Goal: Transaction & Acquisition: Register for event/course

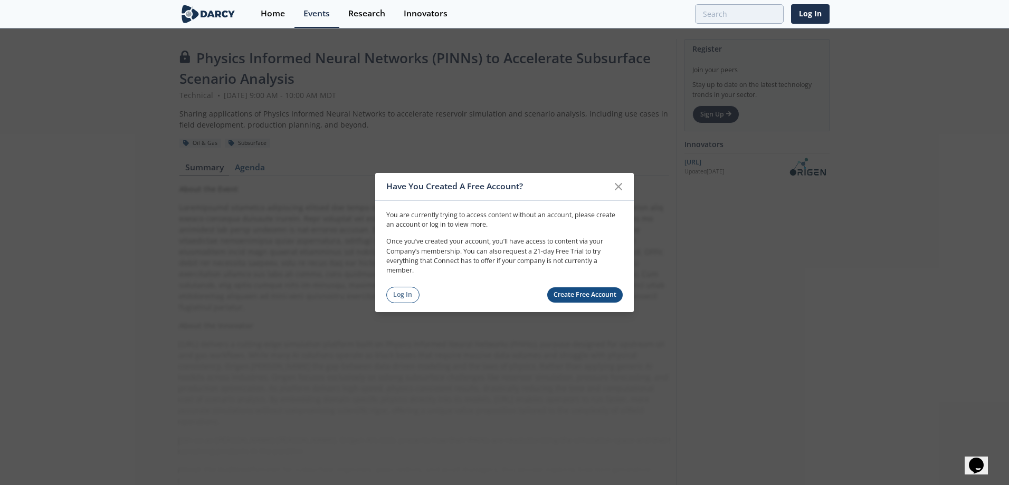
click at [576, 298] on link "Create Free Account" at bounding box center [585, 295] width 76 height 15
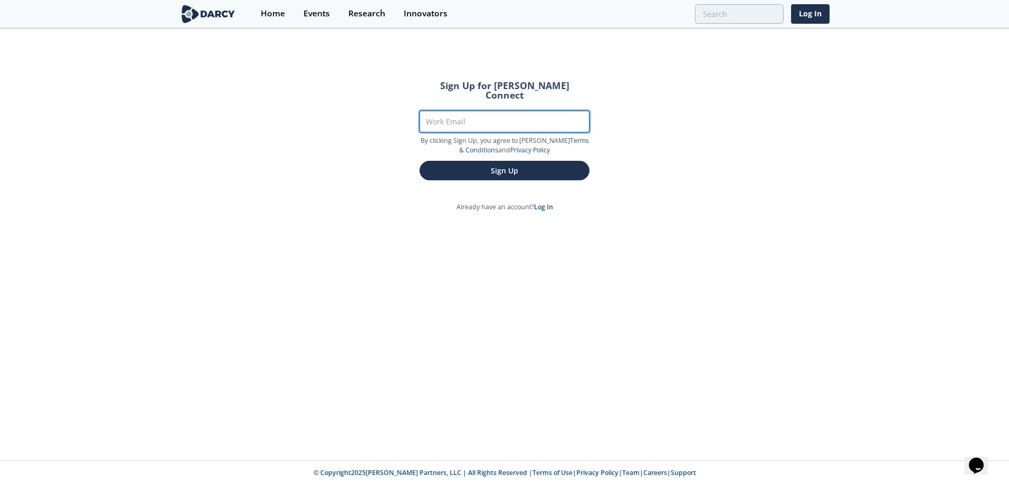
click at [482, 111] on input "Work Email" at bounding box center [505, 122] width 170 height 22
click at [509, 118] on input "Work Email" at bounding box center [505, 122] width 170 height 22
type input "[EMAIL_ADDRESS][DOMAIN_NAME]"
click at [420, 161] on button "Sign Up" at bounding box center [505, 171] width 170 height 20
